Goal: Task Accomplishment & Management: Manage account settings

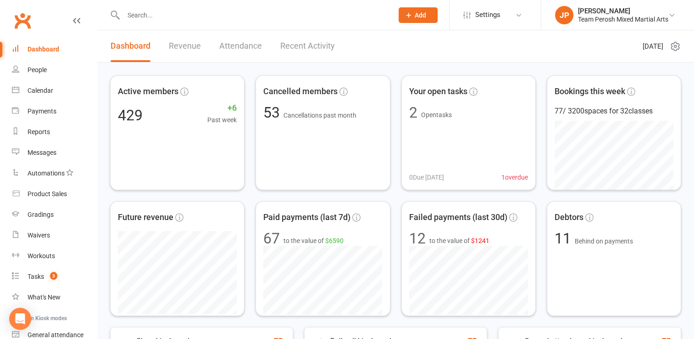
click at [311, 49] on link "Recent Activity" at bounding box center [307, 46] width 55 height 32
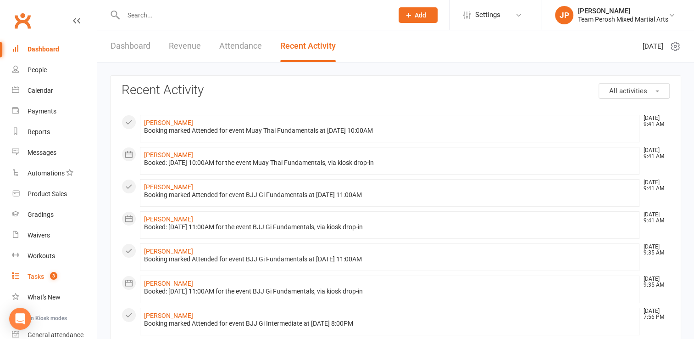
click at [41, 274] on div "Tasks" at bounding box center [36, 276] width 17 height 7
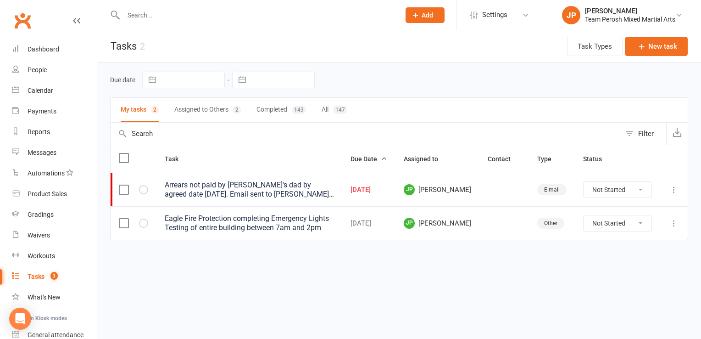
click at [209, 107] on button "Assigned to Others 2" at bounding box center [207, 110] width 67 height 24
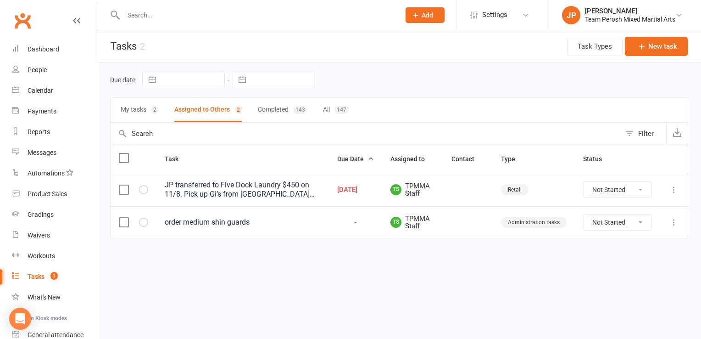
click at [671, 190] on icon at bounding box center [674, 189] width 9 height 9
click at [318, 277] on html "Prospect Member Non-attending contact Class / event Appointment Grading event T…" at bounding box center [350, 138] width 701 height 277
click at [119, 190] on label at bounding box center [123, 189] width 9 height 9
click at [119, 185] on input "checkbox" at bounding box center [123, 185] width 9 height 0
click at [123, 188] on label at bounding box center [123, 189] width 9 height 9
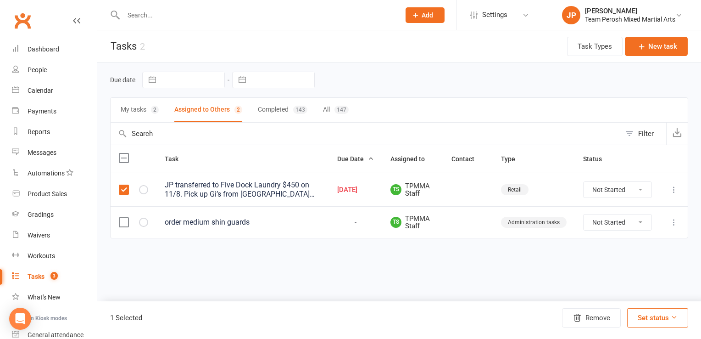
click at [123, 185] on input "checkbox" at bounding box center [123, 185] width 9 height 0
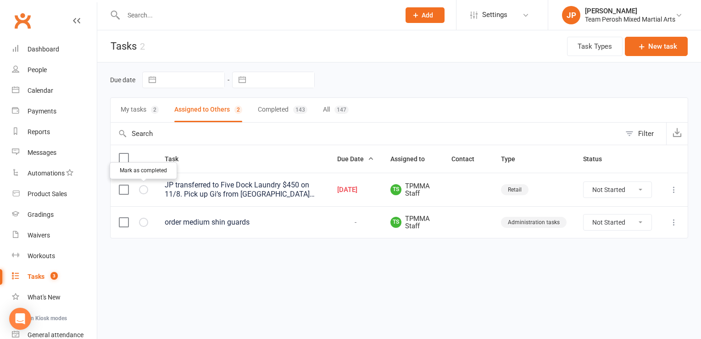
click at [0, 0] on icon "button" at bounding box center [0, 0] width 0 height 0
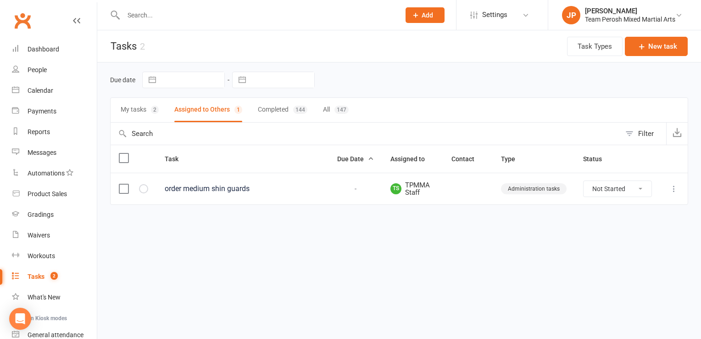
click at [129, 102] on button "My tasks 2" at bounding box center [140, 110] width 38 height 24
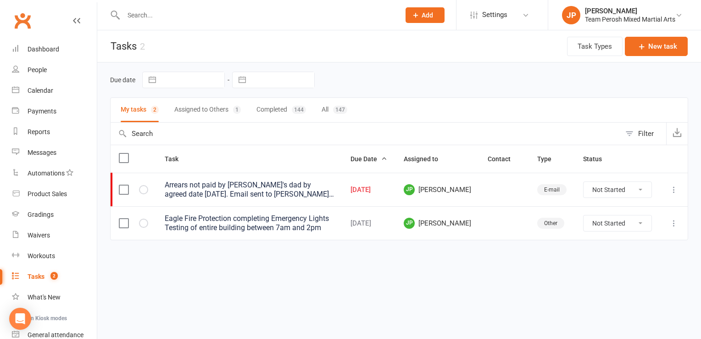
click at [196, 18] on input "text" at bounding box center [257, 15] width 273 height 13
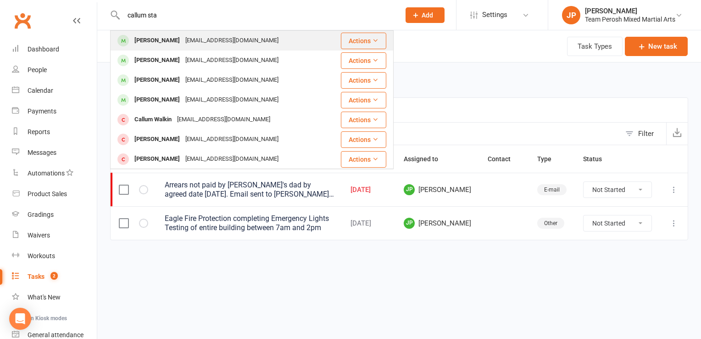
type input "callum sta"
click at [187, 43] on div "[EMAIL_ADDRESS][DOMAIN_NAME]" at bounding box center [232, 40] width 99 height 13
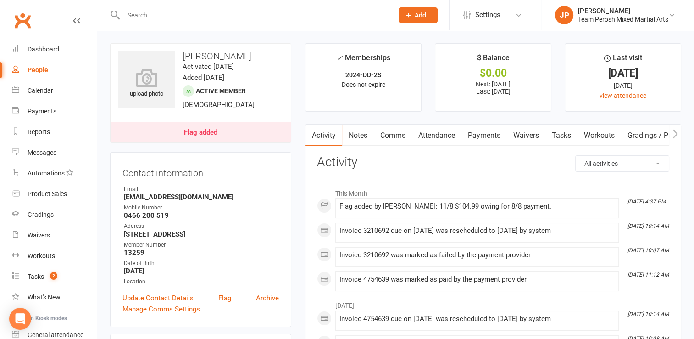
click at [201, 21] on input "text" at bounding box center [254, 15] width 266 height 13
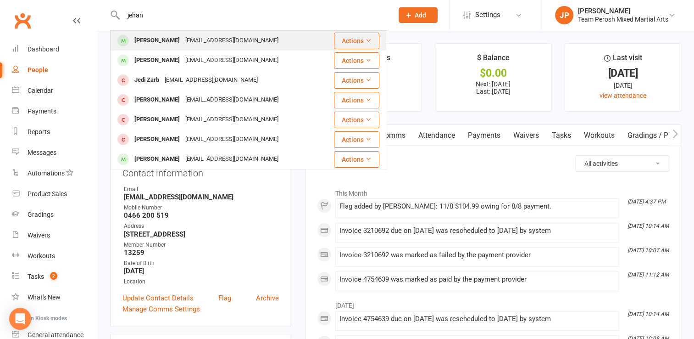
type input "jehan"
click at [167, 38] on div "[PERSON_NAME]" at bounding box center [157, 40] width 51 height 13
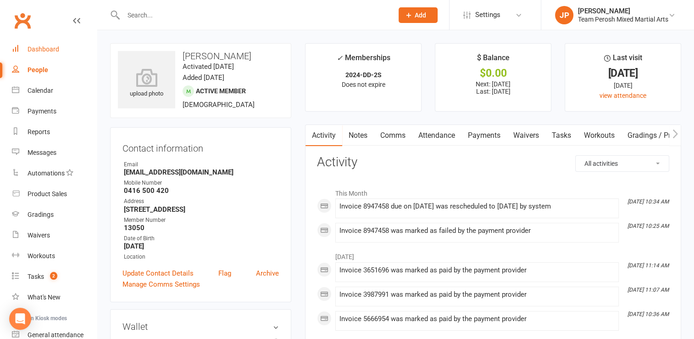
click at [48, 45] on div "Dashboard" at bounding box center [44, 48] width 32 height 7
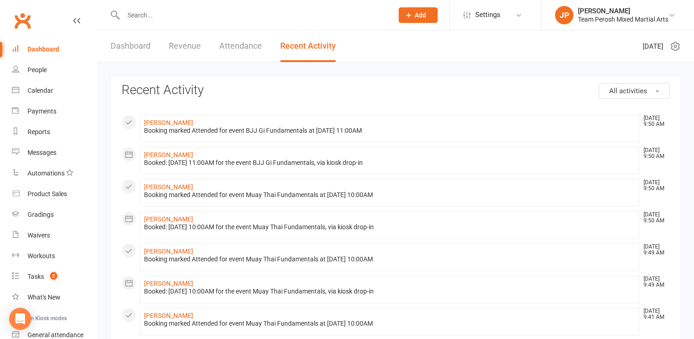
click at [132, 43] on link "Dashboard" at bounding box center [131, 46] width 40 height 32
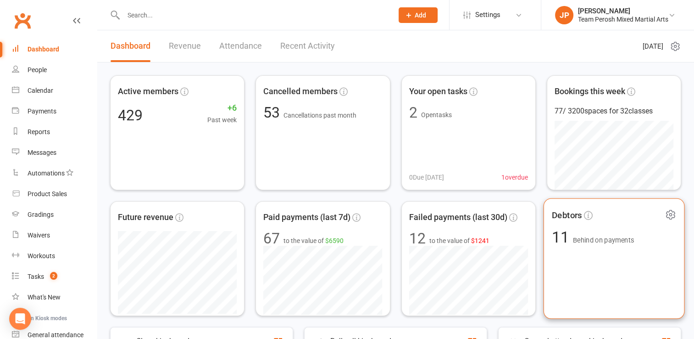
click at [569, 224] on div "Debtors 11 Behind on payments" at bounding box center [613, 258] width 141 height 121
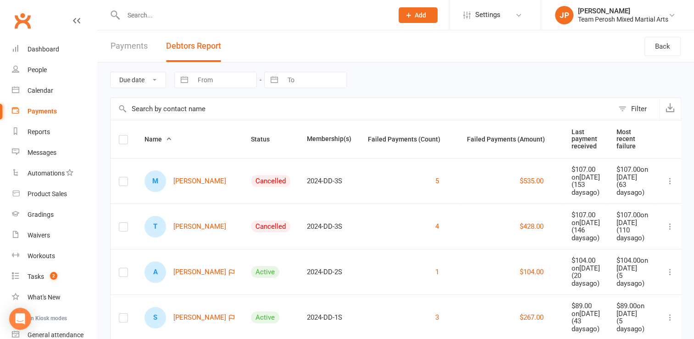
click at [666, 185] on icon at bounding box center [670, 180] width 9 height 9
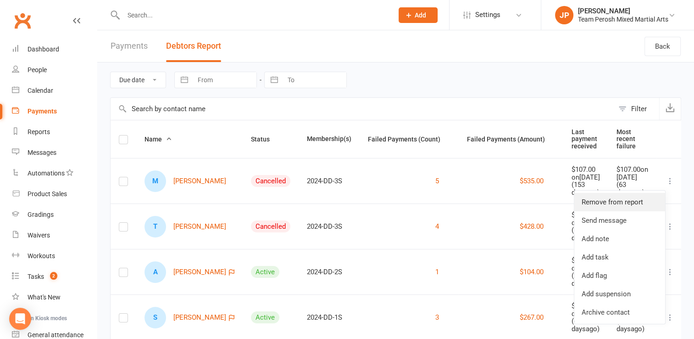
click at [625, 203] on link "Remove from report" at bounding box center [620, 202] width 91 height 18
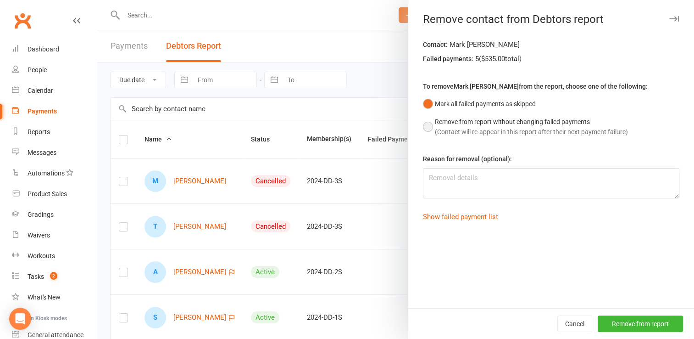
click at [425, 127] on button "Remove from report without changing failed payments (Contact will re-appear in …" at bounding box center [525, 127] width 205 height 28
click at [466, 186] on textarea at bounding box center [551, 183] width 257 height 30
drag, startPoint x: 591, startPoint y: 177, endPoint x: 420, endPoint y: 179, distance: 170.7
click at [423, 179] on textarea "Cancelled member. No response to fees owing. JP" at bounding box center [551, 183] width 257 height 30
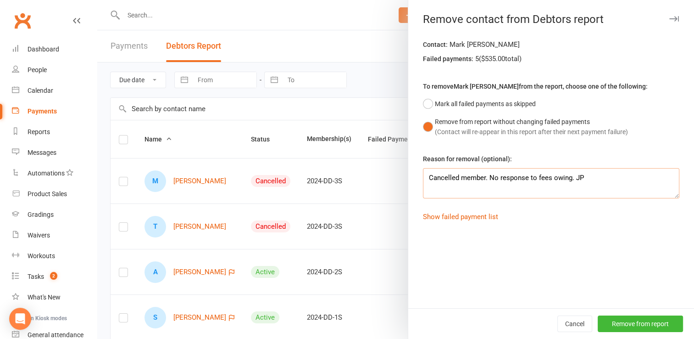
drag, startPoint x: 590, startPoint y: 179, endPoint x: 422, endPoint y: 185, distance: 168.6
click at [423, 185] on textarea "Cancelled member. No response to fees owing. JP" at bounding box center [551, 183] width 257 height 30
type textarea "Cancelled member. No response to fees owing. JP"
click at [630, 325] on button "Remove from report" at bounding box center [640, 323] width 85 height 17
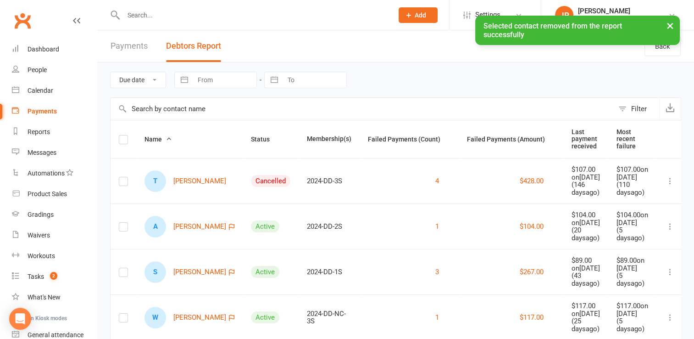
click at [666, 185] on icon at bounding box center [670, 180] width 9 height 9
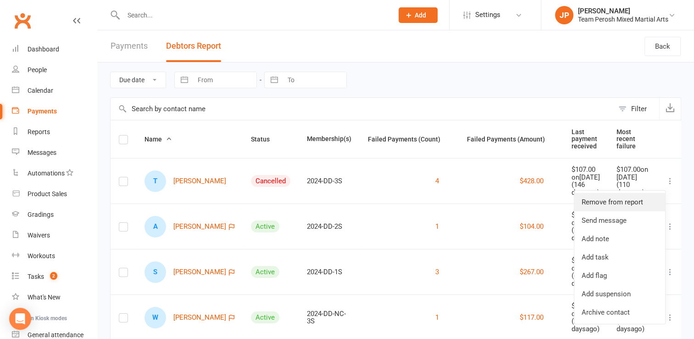
click at [626, 199] on link "Remove from report" at bounding box center [620, 202] width 91 height 18
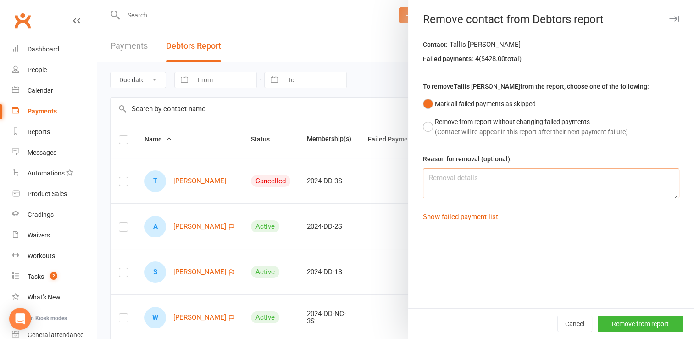
click at [518, 178] on textarea at bounding box center [551, 183] width 257 height 30
paste textarea "Cancelled member. No response to fees owing. JP"
type textarea "Cancelled member. No response to fees owing. JP"
click at [424, 129] on button "Remove from report without changing failed payments (Contact will re-appear in …" at bounding box center [525, 127] width 205 height 28
click at [632, 321] on button "Remove from report" at bounding box center [640, 323] width 85 height 17
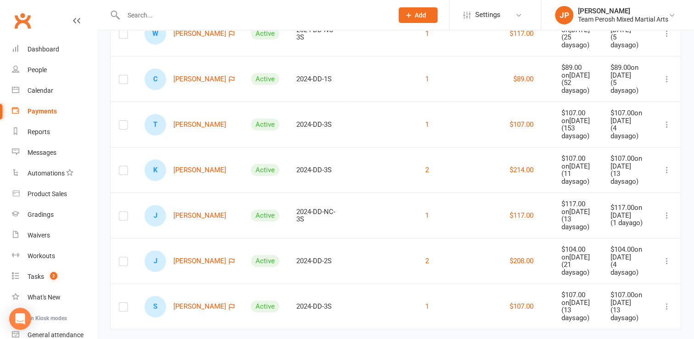
scroll to position [246, 0]
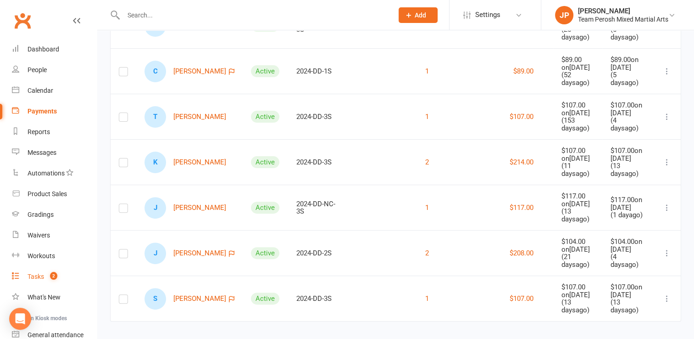
click at [39, 276] on div "Tasks" at bounding box center [36, 276] width 17 height 7
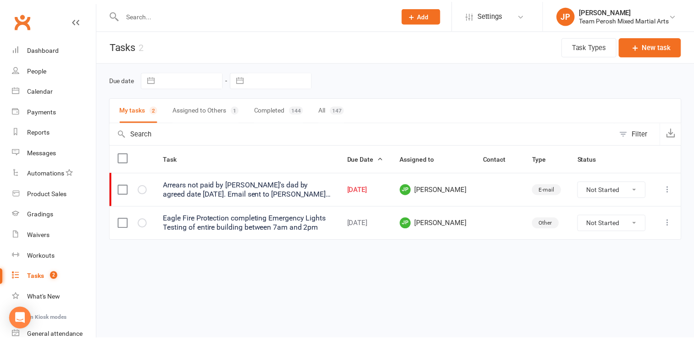
scroll to position [82, 0]
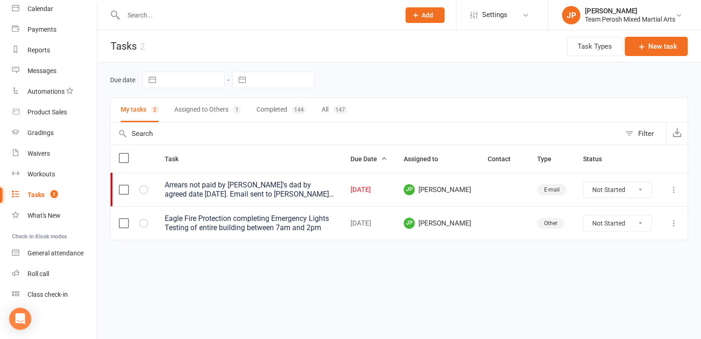
click at [179, 9] on input "text" at bounding box center [257, 15] width 273 height 13
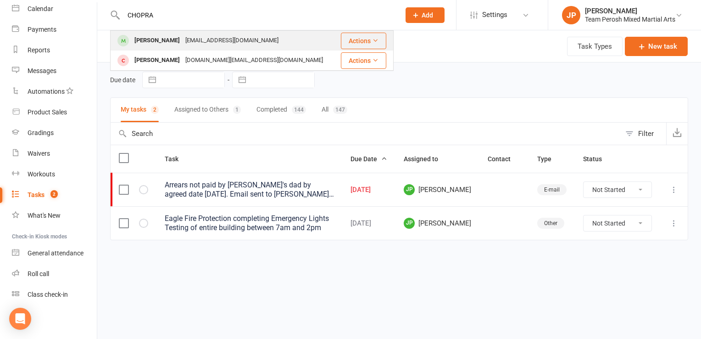
type input "CHOPRA"
click at [154, 42] on div "[PERSON_NAME]" at bounding box center [157, 40] width 51 height 13
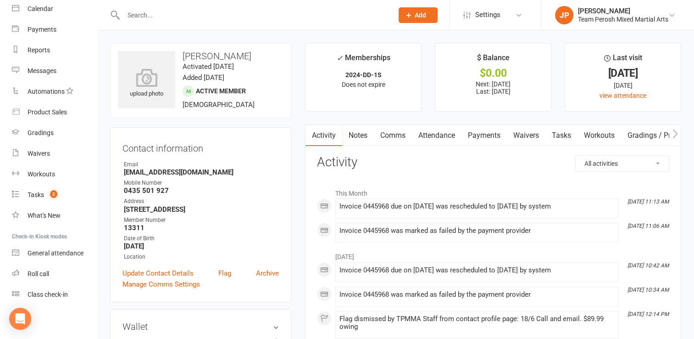
click at [485, 135] on link "Payments" at bounding box center [484, 135] width 45 height 21
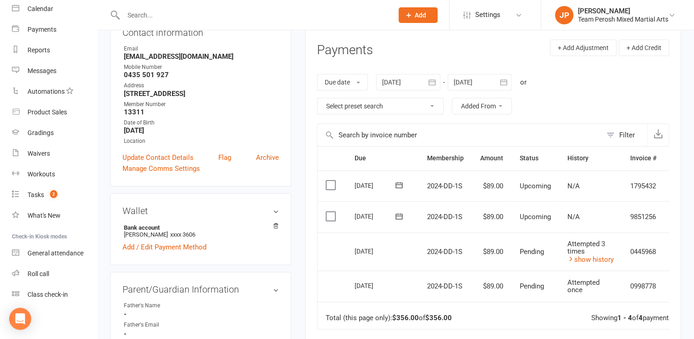
scroll to position [117, 0]
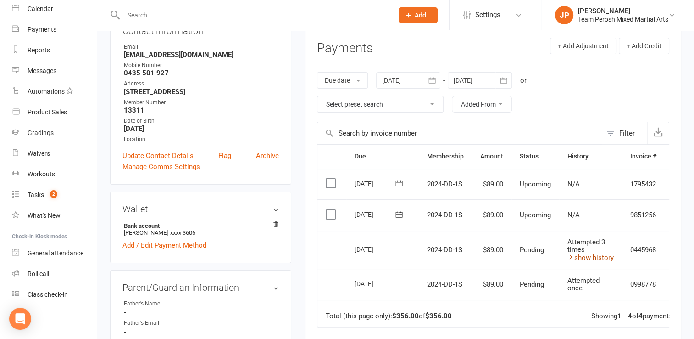
click at [580, 255] on link "show history" at bounding box center [591, 257] width 46 height 8
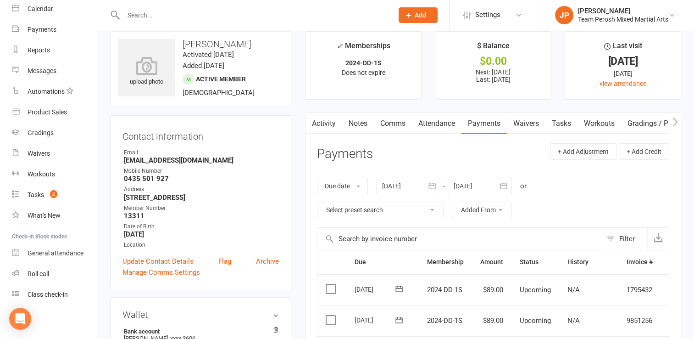
scroll to position [0, 0]
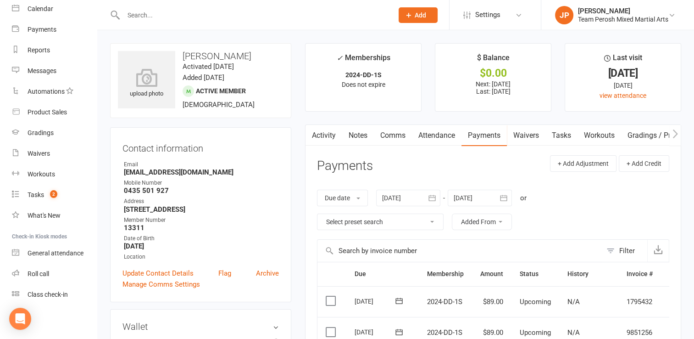
click at [321, 136] on link "Activity" at bounding box center [324, 135] width 37 height 21
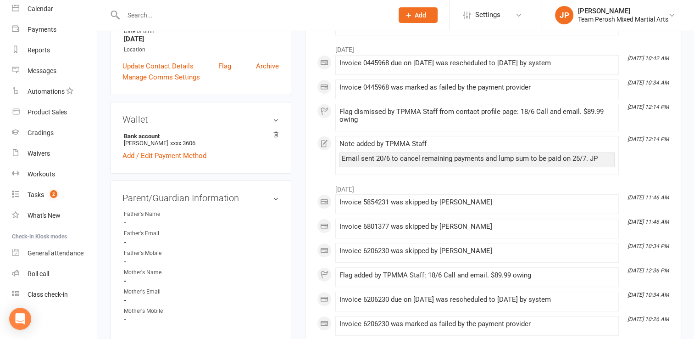
scroll to position [209, 0]
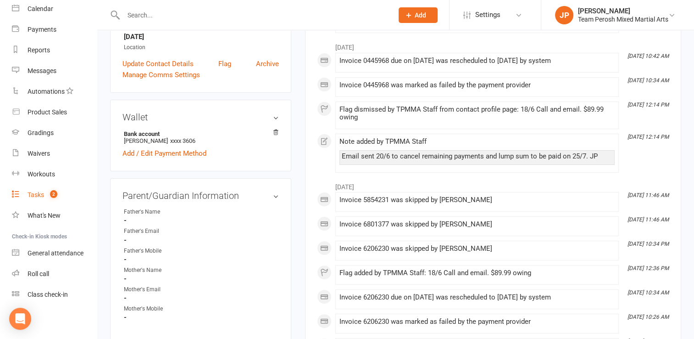
click at [36, 193] on div "Tasks" at bounding box center [36, 194] width 17 height 7
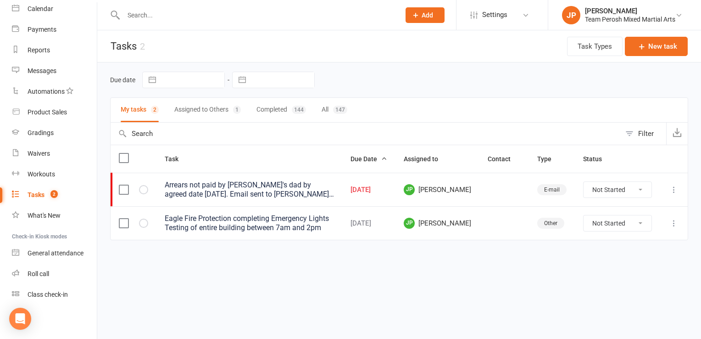
click at [216, 112] on button "Assigned to Others 1" at bounding box center [207, 110] width 67 height 24
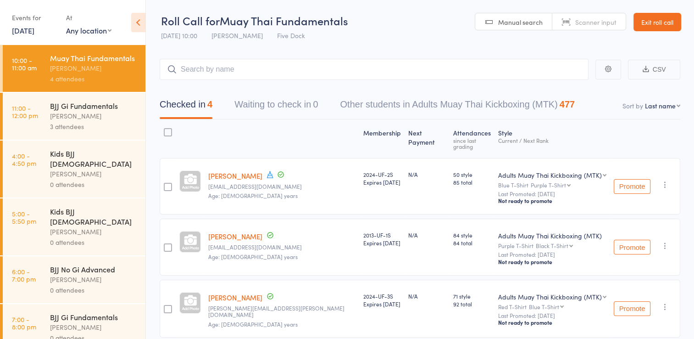
click at [81, 121] on div "Anthony Perosh" at bounding box center [94, 116] width 88 height 11
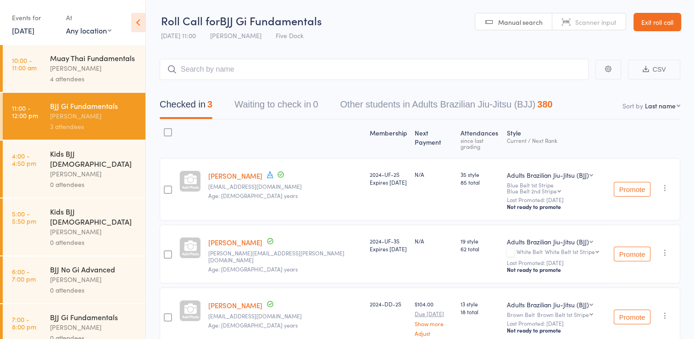
click at [70, 63] on div "Muay Thai Fundamentals" at bounding box center [94, 58] width 88 height 10
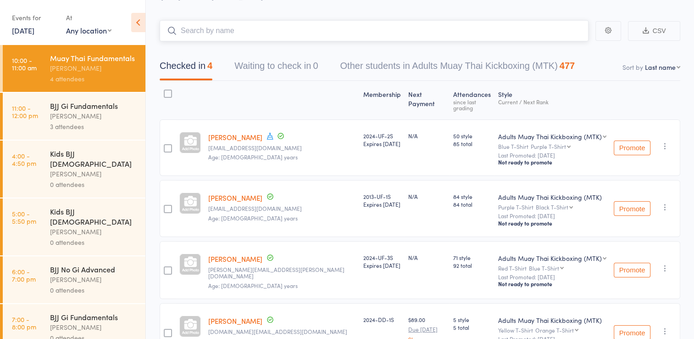
scroll to position [54, 0]
